Goal: Information Seeking & Learning: Check status

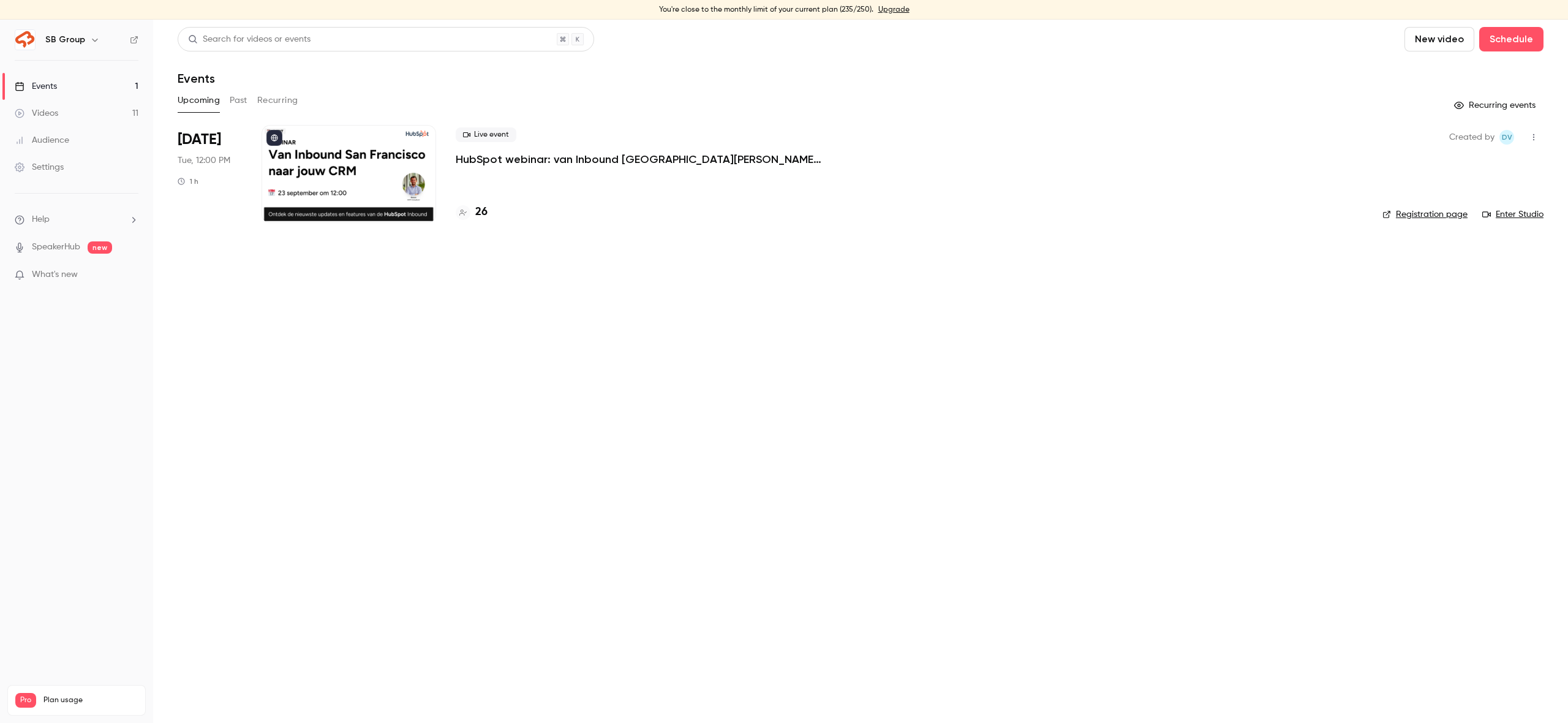
click at [59, 141] on div "Audience" at bounding box center [41, 140] width 54 height 12
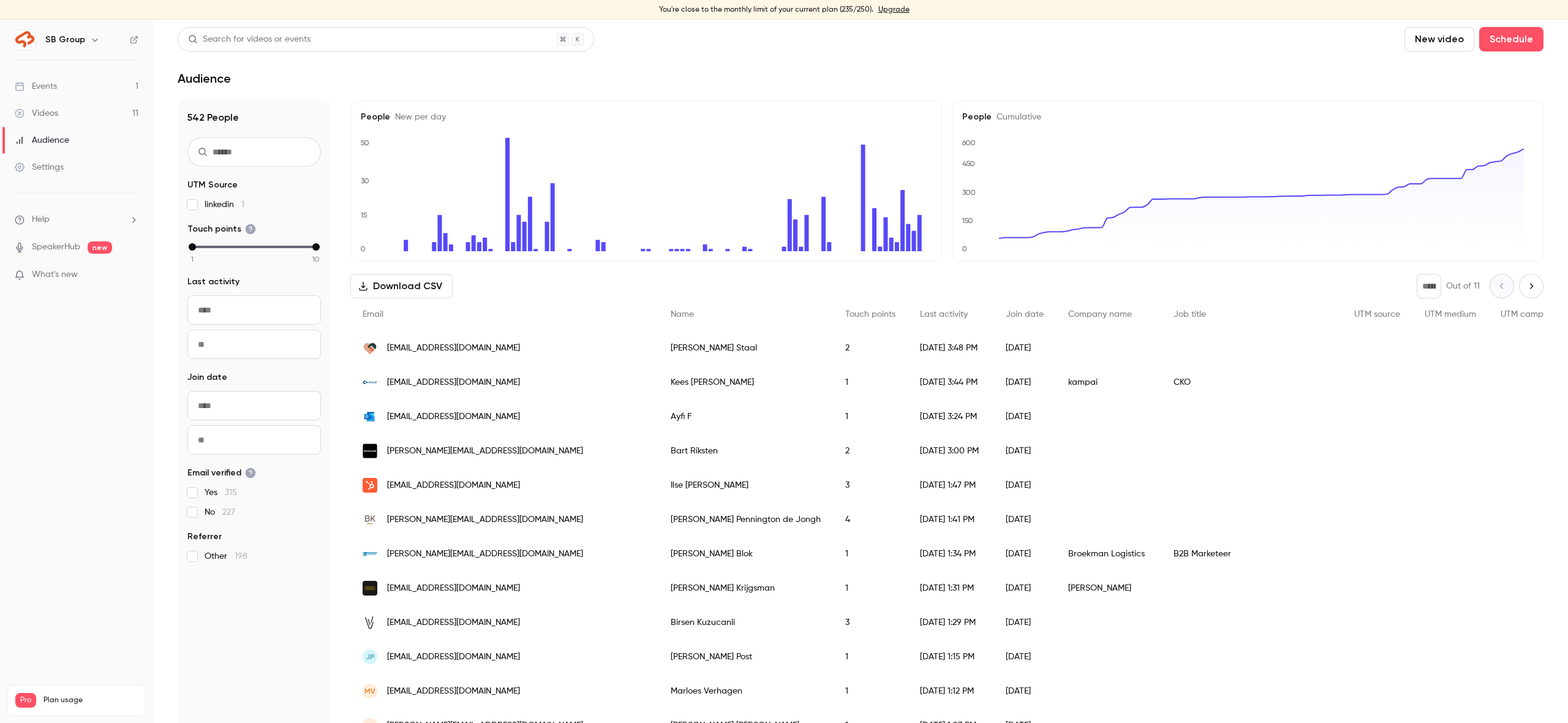
click at [44, 97] on link "Events 1" at bounding box center [76, 86] width 153 height 27
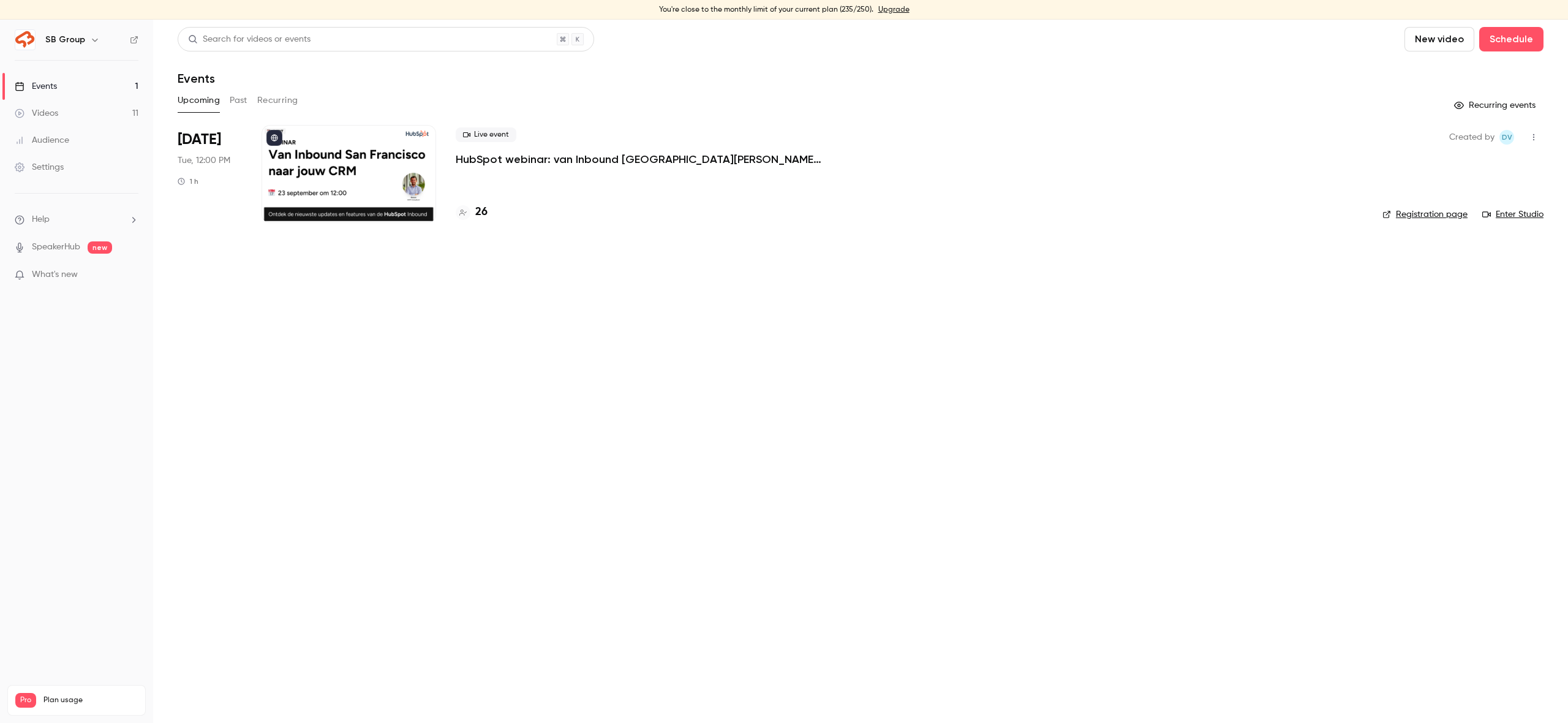
click at [235, 103] on button "Past" at bounding box center [238, 100] width 18 height 19
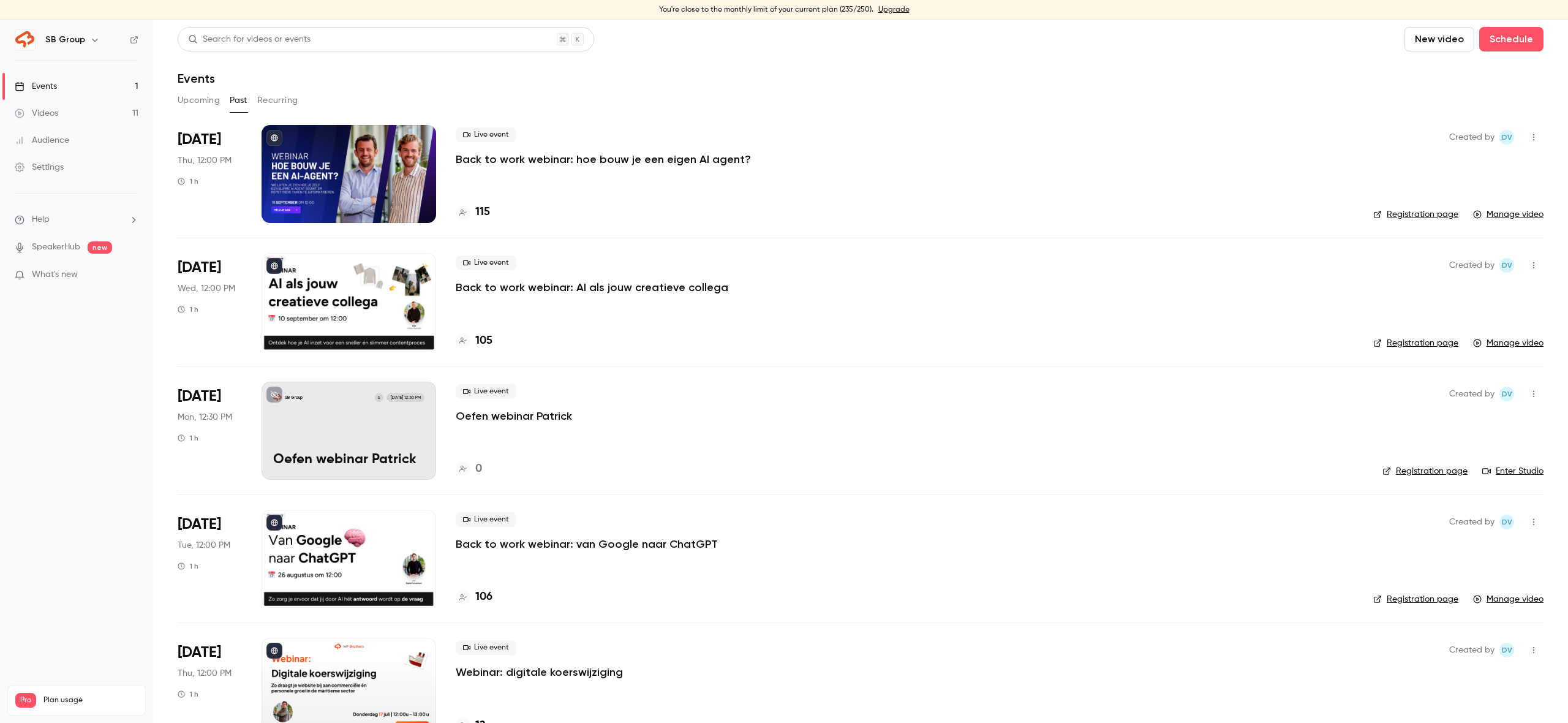
click at [587, 162] on p "Back to work webinar: hoe bouw je een eigen AI agent?" at bounding box center [603, 159] width 295 height 14
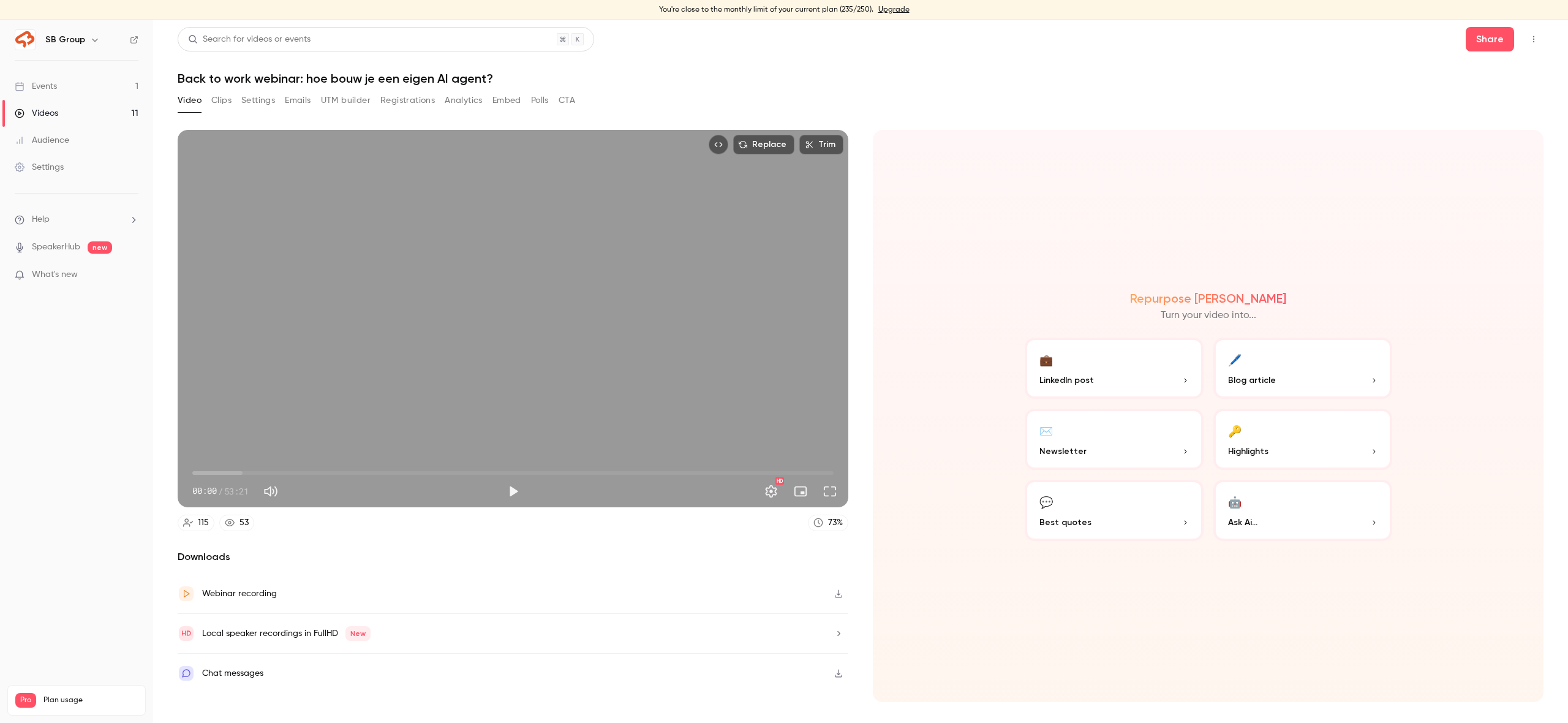
click at [55, 140] on div "Audience" at bounding box center [41, 140] width 54 height 12
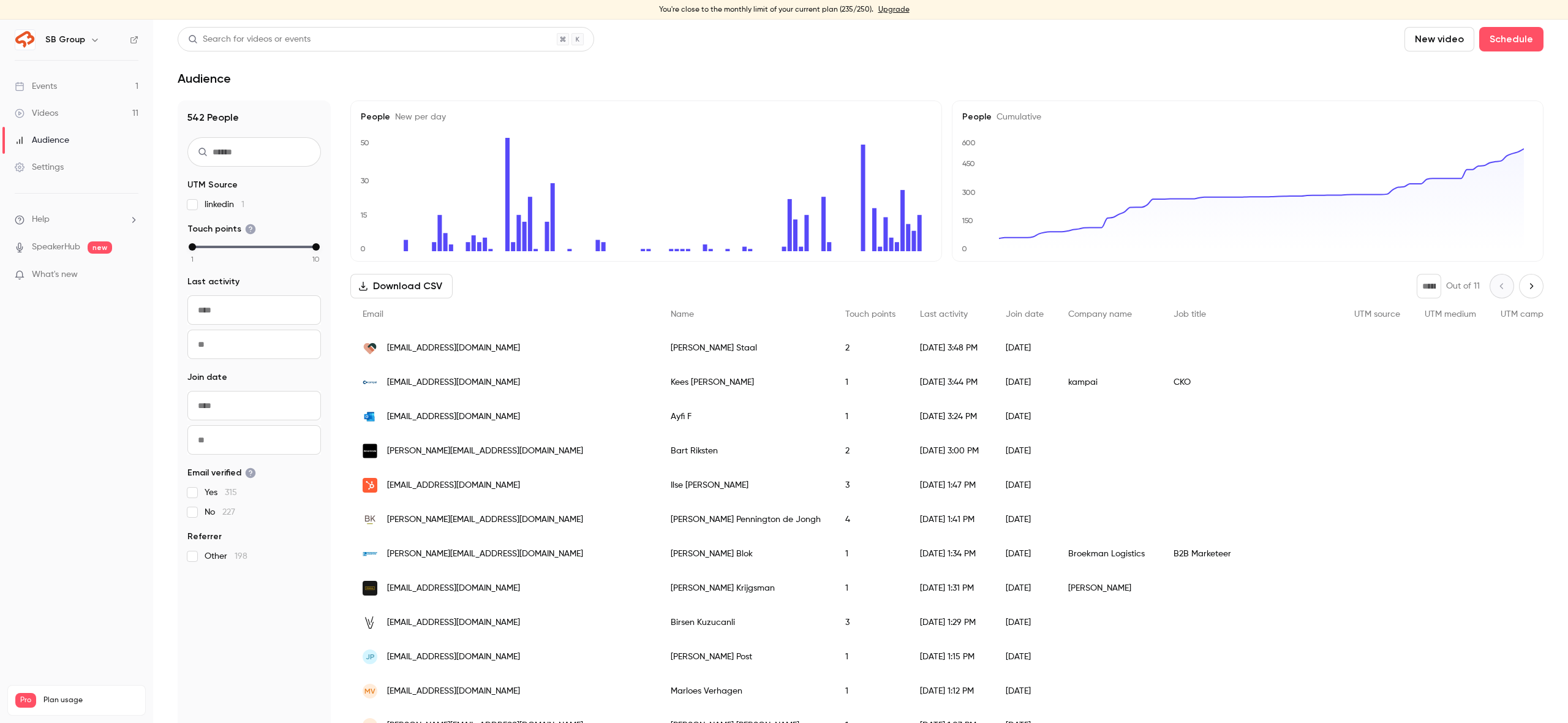
click at [51, 138] on div "Audience" at bounding box center [41, 140] width 54 height 12
drag, startPoint x: 44, startPoint y: 89, endPoint x: 90, endPoint y: 102, distance: 47.8
click at [44, 89] on div "Events" at bounding box center [35, 86] width 42 height 12
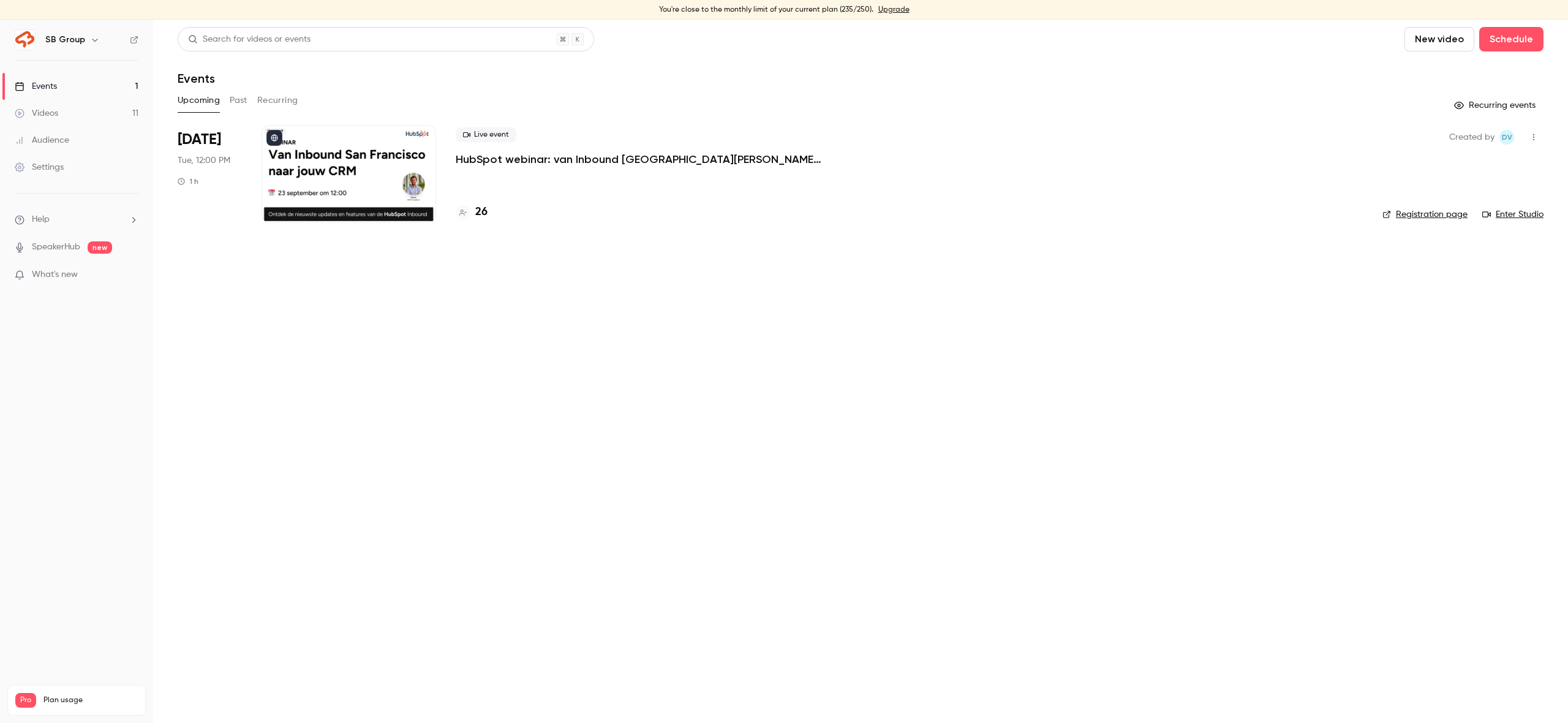
click at [236, 98] on button "Past" at bounding box center [238, 100] width 18 height 19
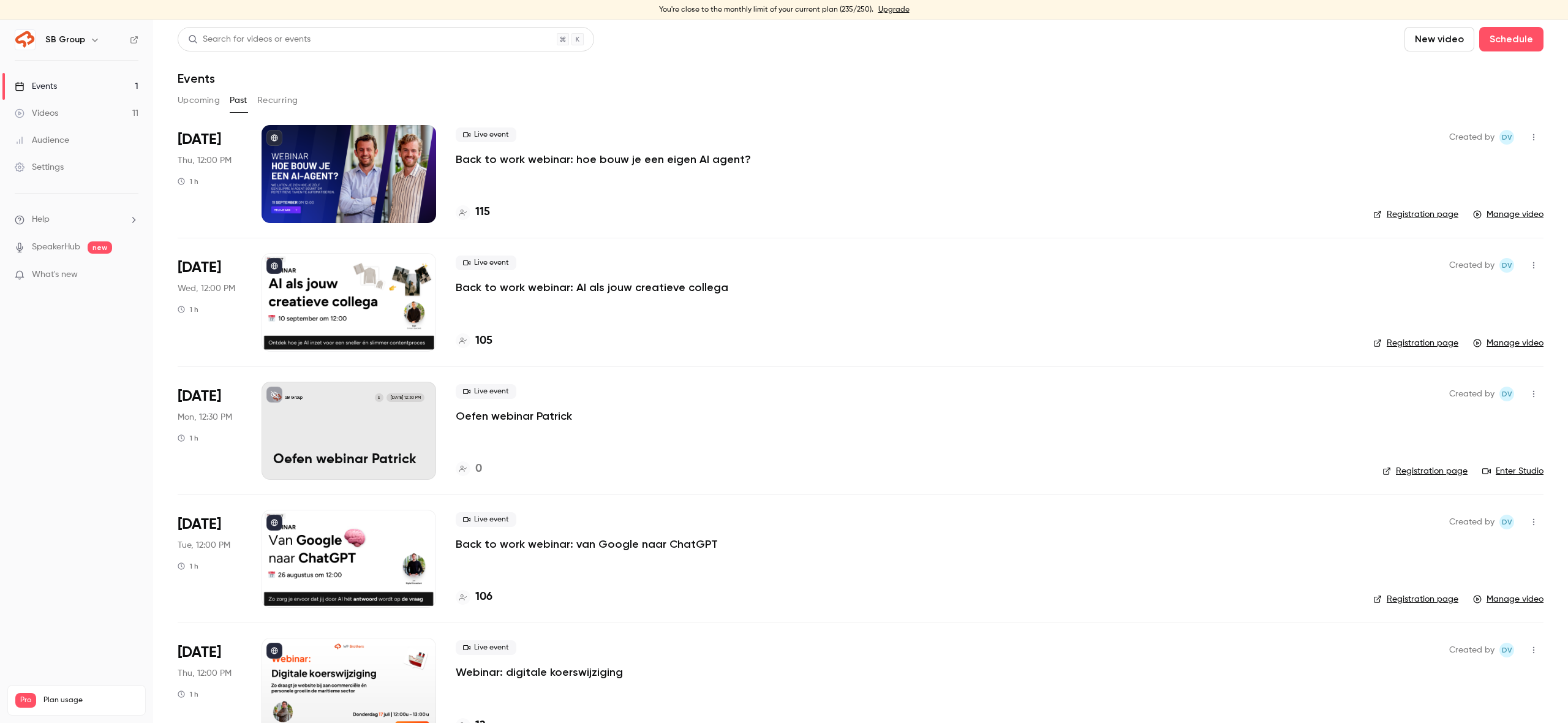
click at [472, 207] on div "115" at bounding box center [473, 211] width 34 height 16
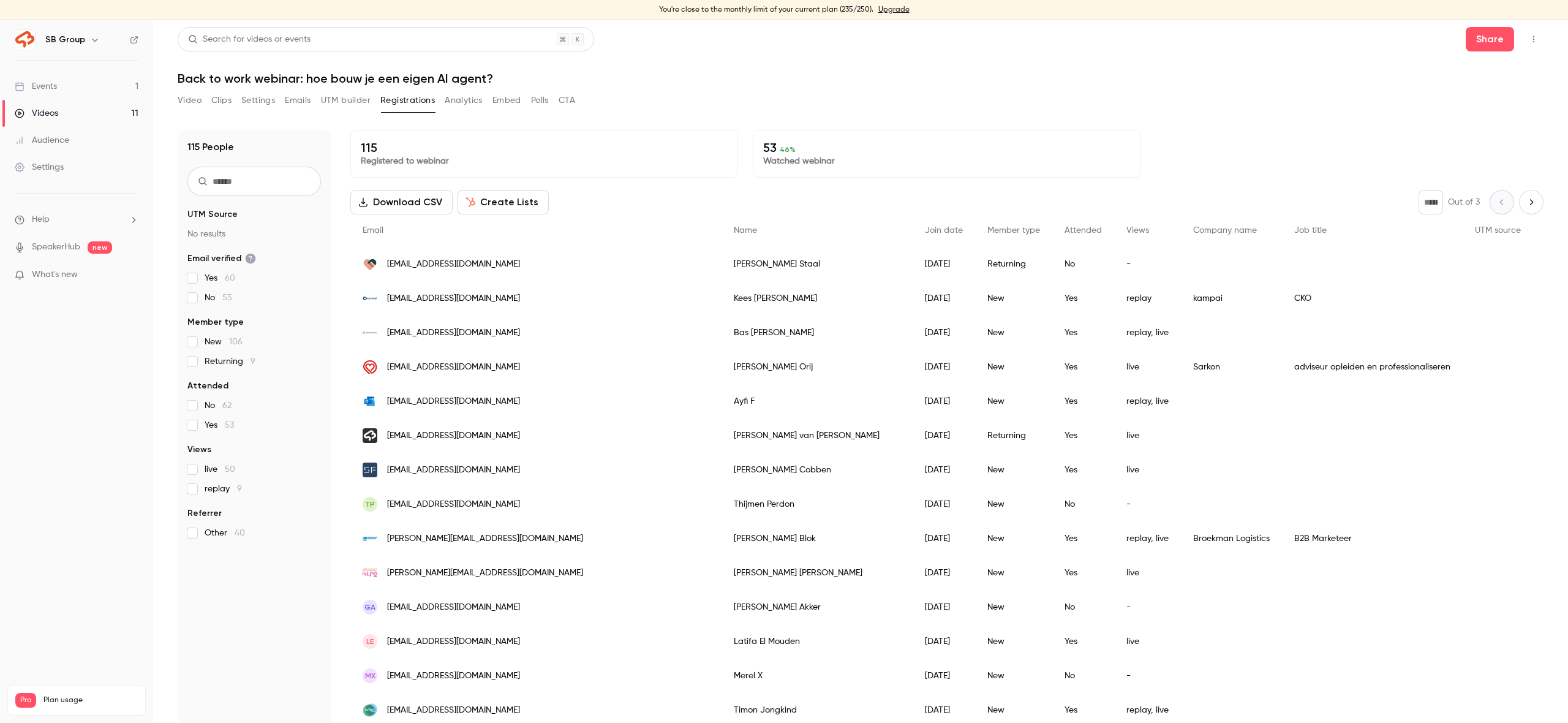
click at [1064, 230] on span "Attended" at bounding box center [1082, 230] width 37 height 9
click at [1064, 228] on span "Attended" at bounding box center [1082, 230] width 37 height 9
click at [779, 148] on span "46 %" at bounding box center [787, 149] width 16 height 9
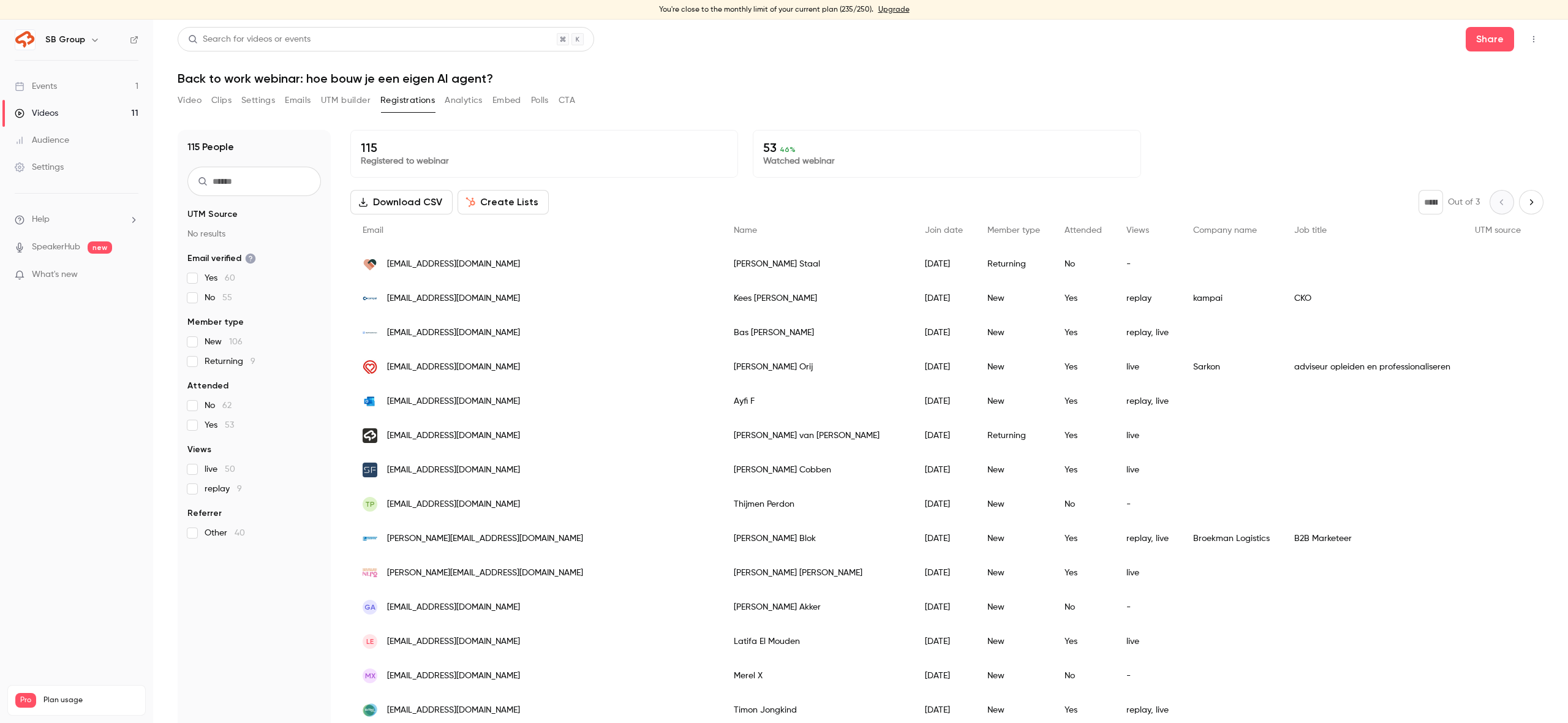
click at [560, 80] on h1 "Back to work webinar: hoe bouw je een eigen AI agent?" at bounding box center [860, 77] width 1365 height 14
click at [749, 97] on div "Video Clips Settings Emails UTM builder Registrations Analytics Embed Polls CTA" at bounding box center [860, 103] width 1365 height 25
